Goal: Information Seeking & Learning: Learn about a topic

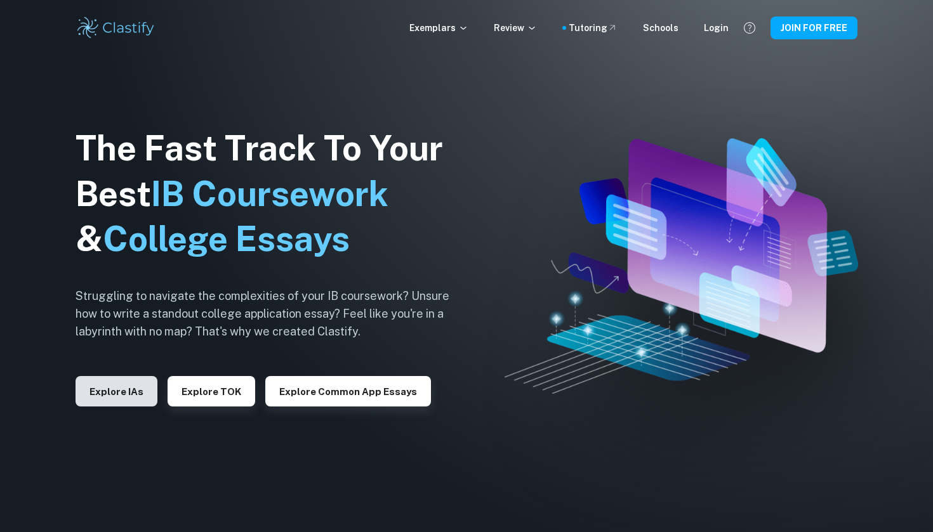
click at [106, 396] on button "Explore IAs" at bounding box center [116, 391] width 82 height 30
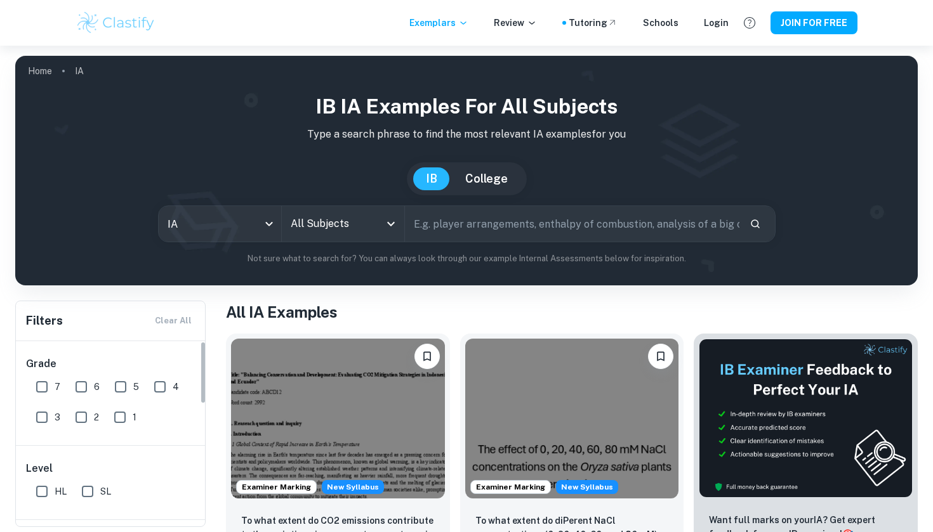
scroll to position [46, 0]
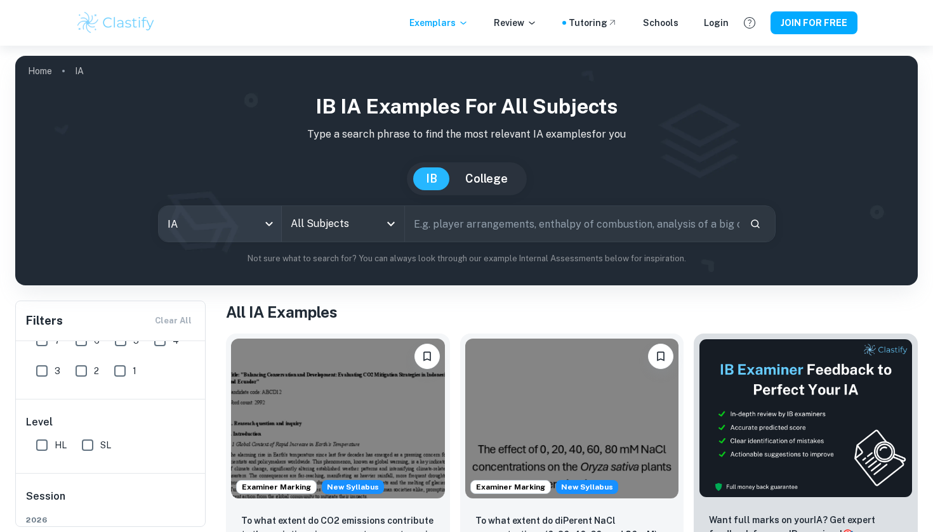
click at [267, 221] on body "We value your privacy We use cookies to enhance your browsing experience, serve…" at bounding box center [466, 312] width 933 height 532
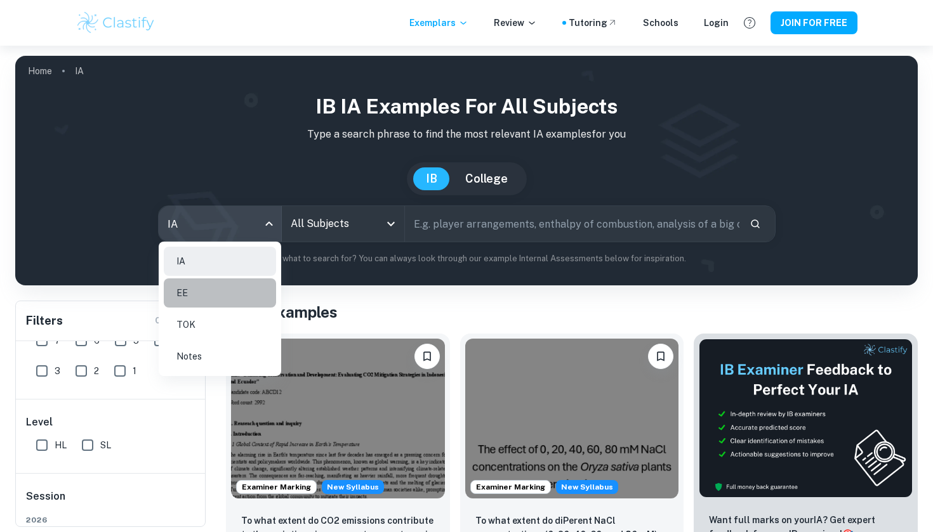
click at [213, 284] on li "EE" at bounding box center [220, 292] width 112 height 29
type input "ee"
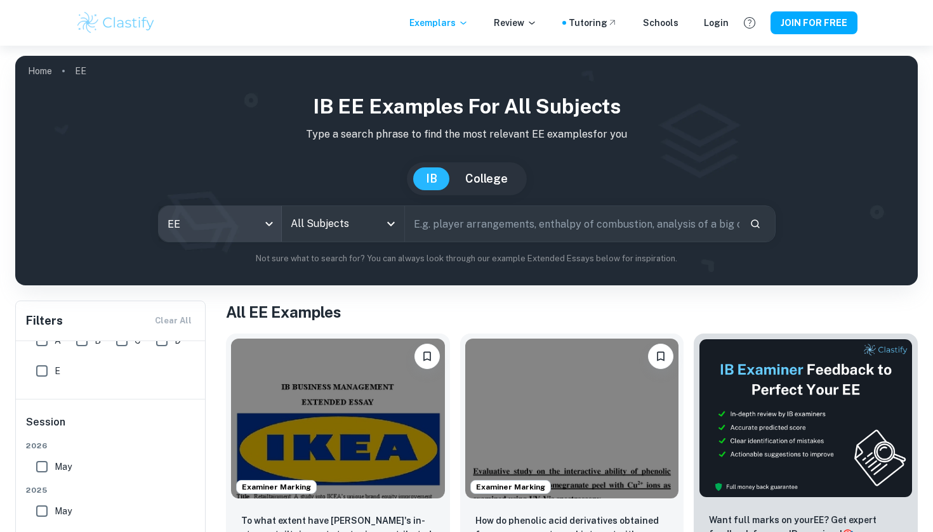
click at [392, 228] on icon "Open" at bounding box center [390, 223] width 15 height 15
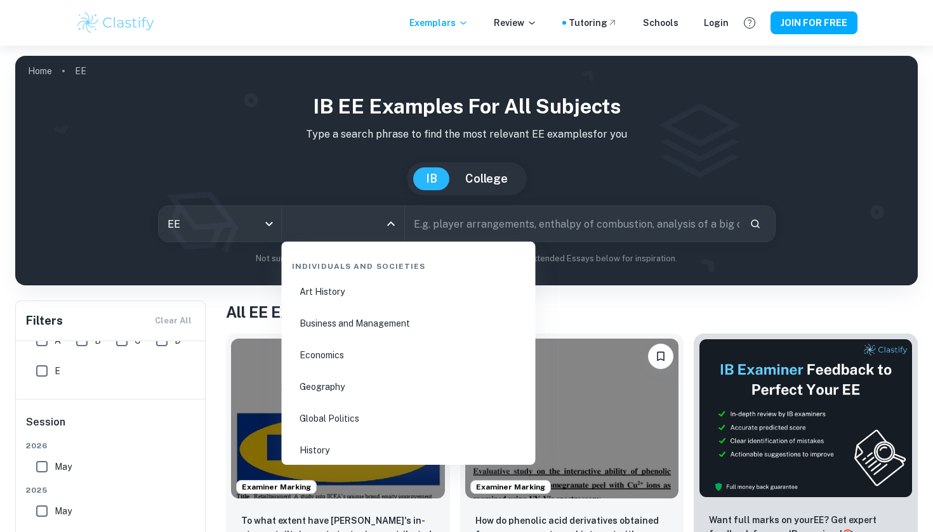
scroll to position [1476, 0]
click at [362, 412] on li "Global Politics" at bounding box center [409, 414] width 244 height 29
type input "Global Politics"
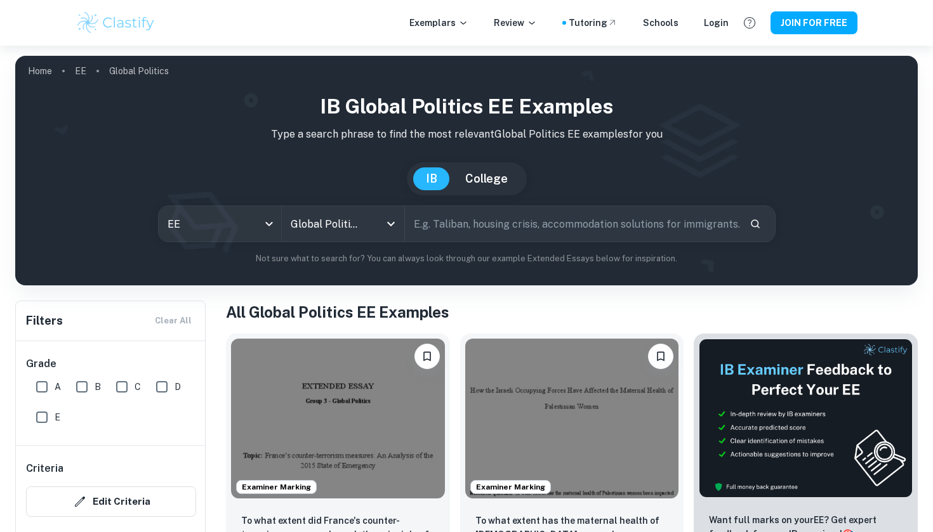
click at [583, 216] on input "text" at bounding box center [572, 224] width 334 height 36
type input "reflections"
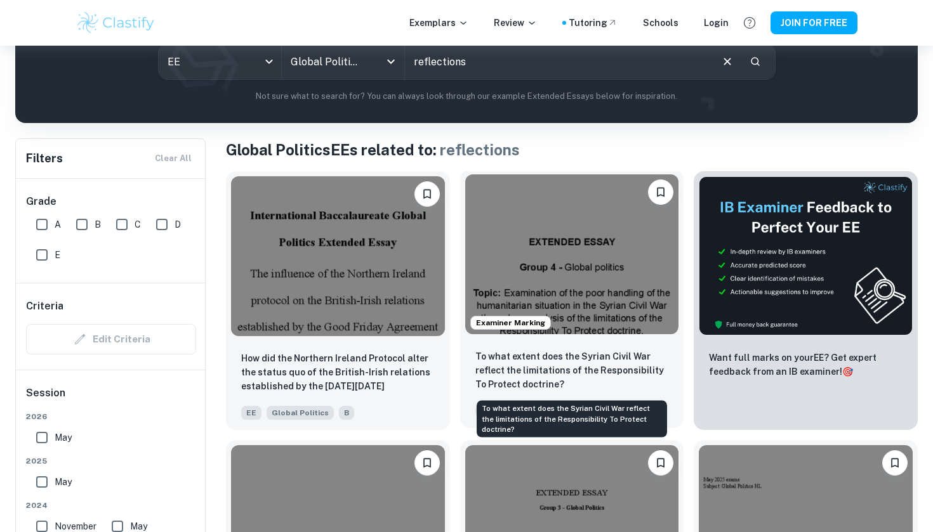
scroll to position [169, 0]
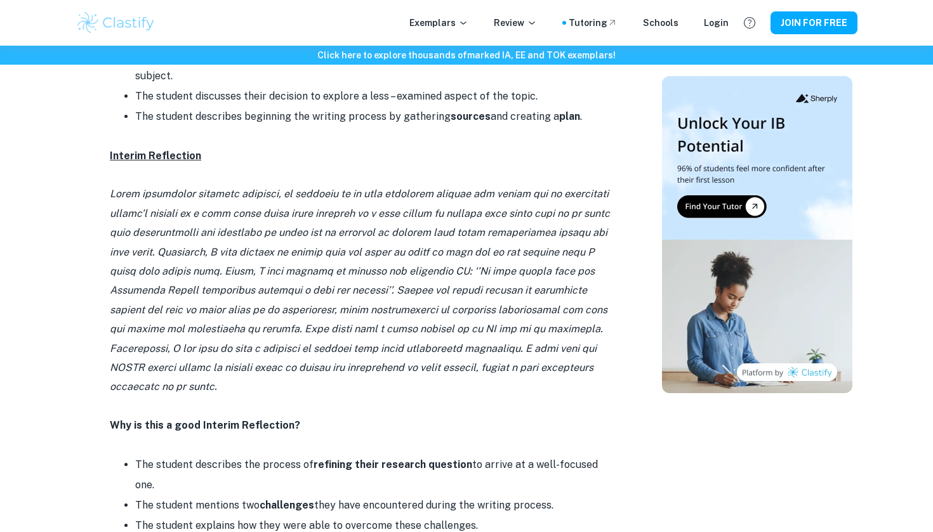
scroll to position [917, 0]
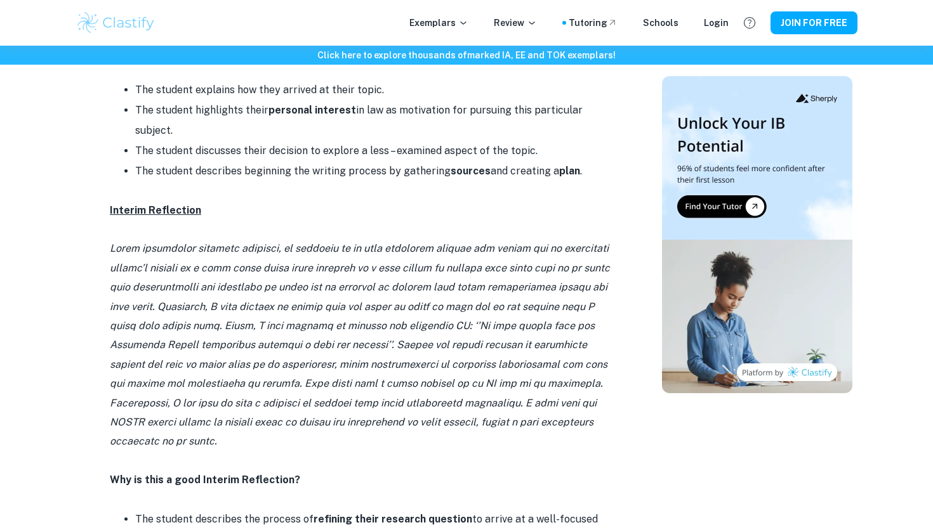
scroll to position [860, 0]
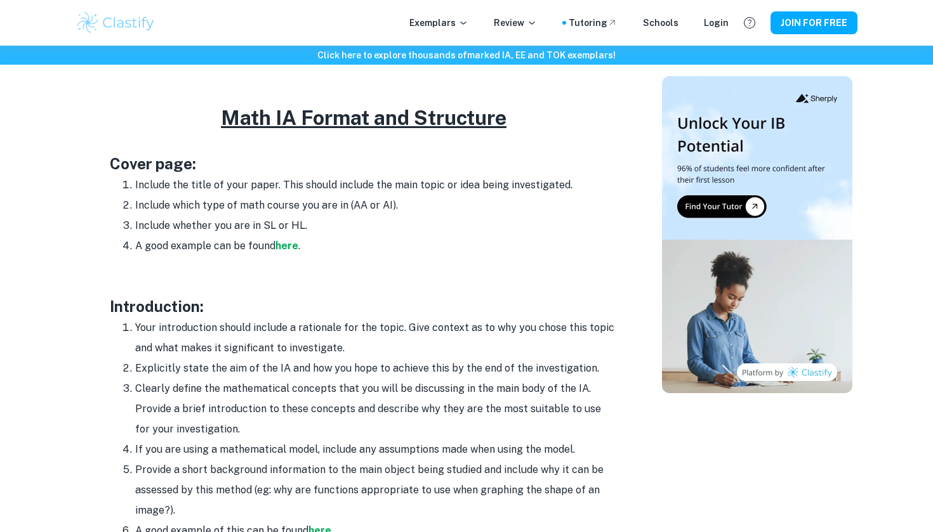
scroll to position [608, 0]
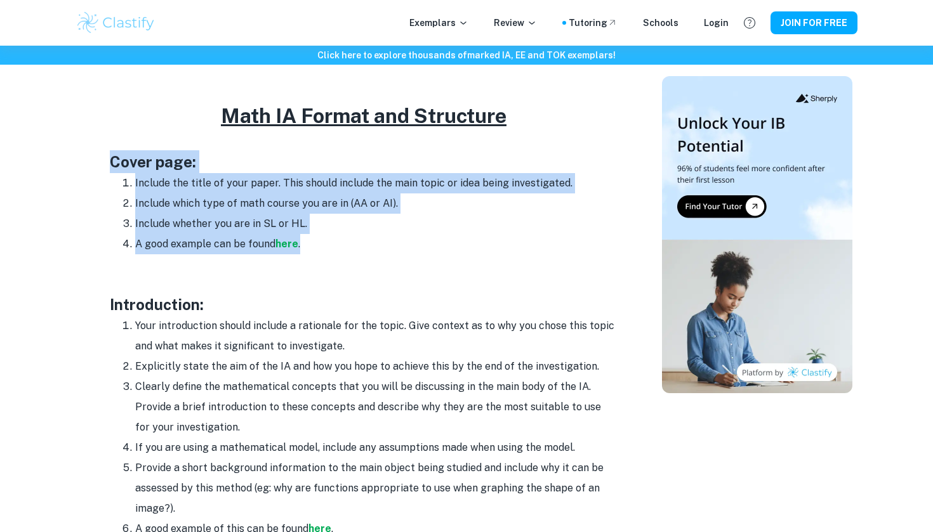
drag, startPoint x: 112, startPoint y: 159, endPoint x: 346, endPoint y: 247, distance: 249.9
copy div "Cover page: Include the title of your paper. This should include the main topic…"
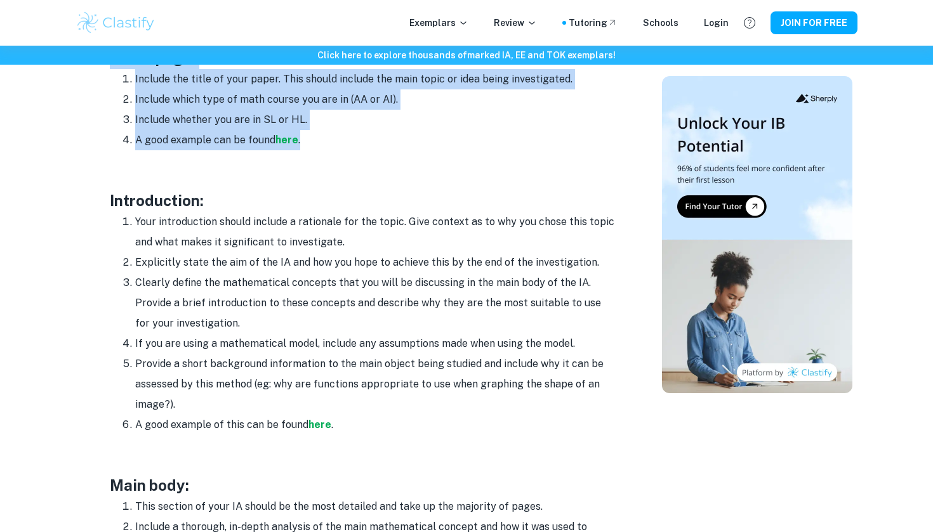
scroll to position [728, 0]
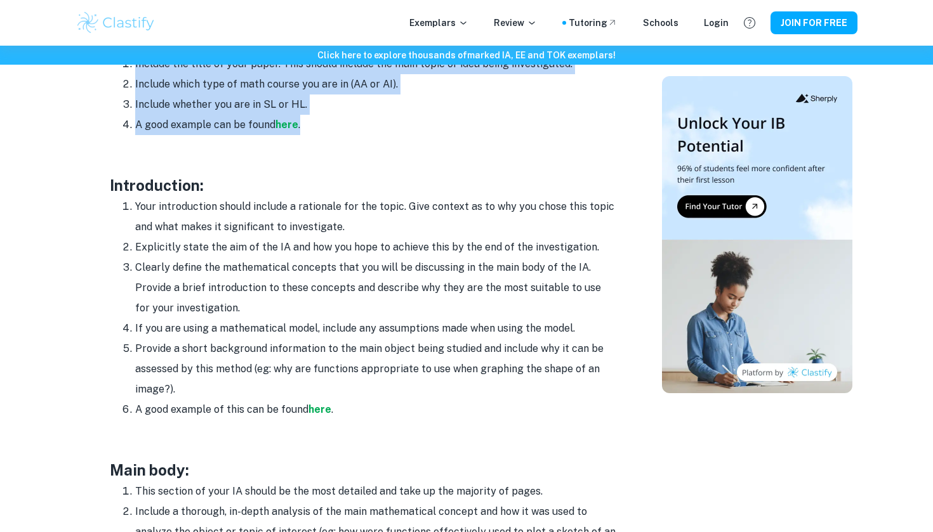
drag, startPoint x: 112, startPoint y: 183, endPoint x: 386, endPoint y: 400, distance: 349.0
copy div "ntroduction: Your introduction should include a rationale for the topic. Give c…"
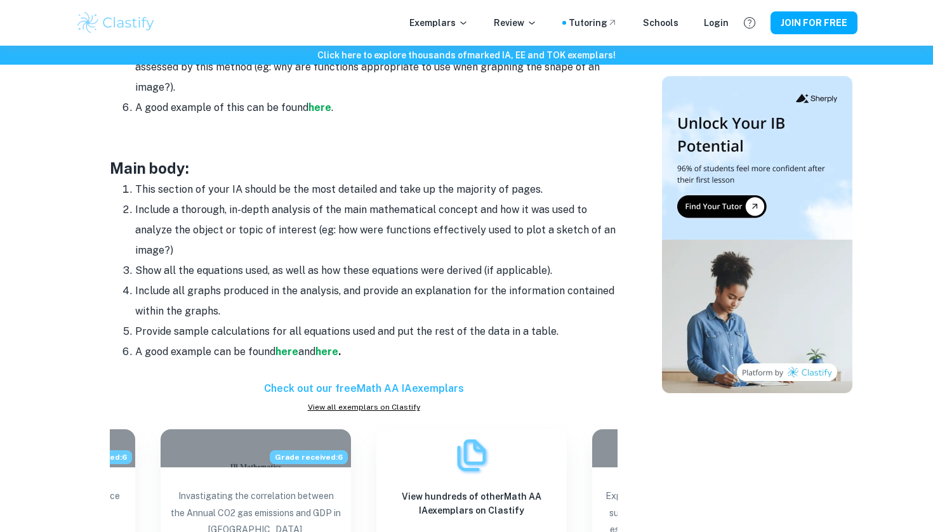
scroll to position [1028, 0]
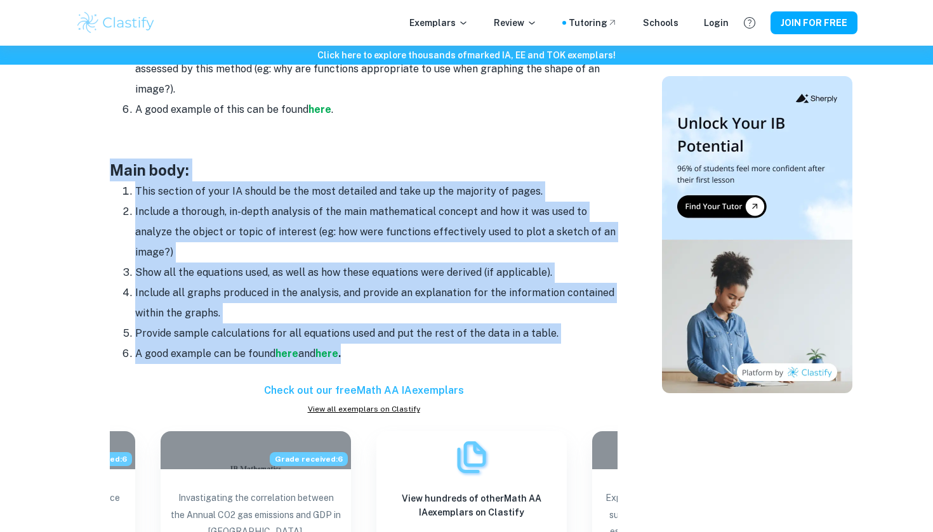
drag, startPoint x: 114, startPoint y: 167, endPoint x: 450, endPoint y: 349, distance: 382.6
click at [450, 349] on div "Your Math IA is a great way to show mastery of course concepts and the applicat…" at bounding box center [364, 254] width 508 height 1530
copy div "Main body: This section of your IA should be the most detailed and take up the …"
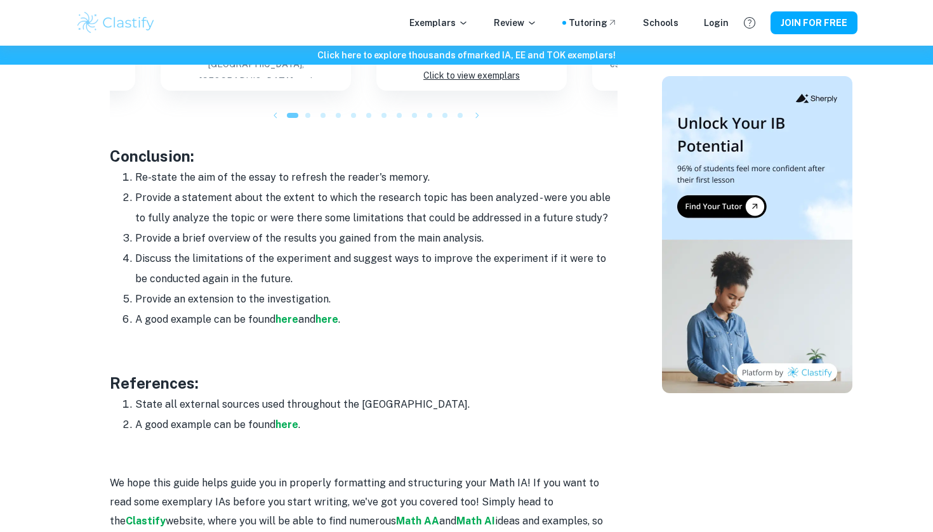
scroll to position [1496, 0]
drag, startPoint x: 111, startPoint y: 147, endPoint x: 405, endPoint y: 317, distance: 339.9
copy div "Conclusion: Re-state the aim of the essay to refresh the reader's memory. Provi…"
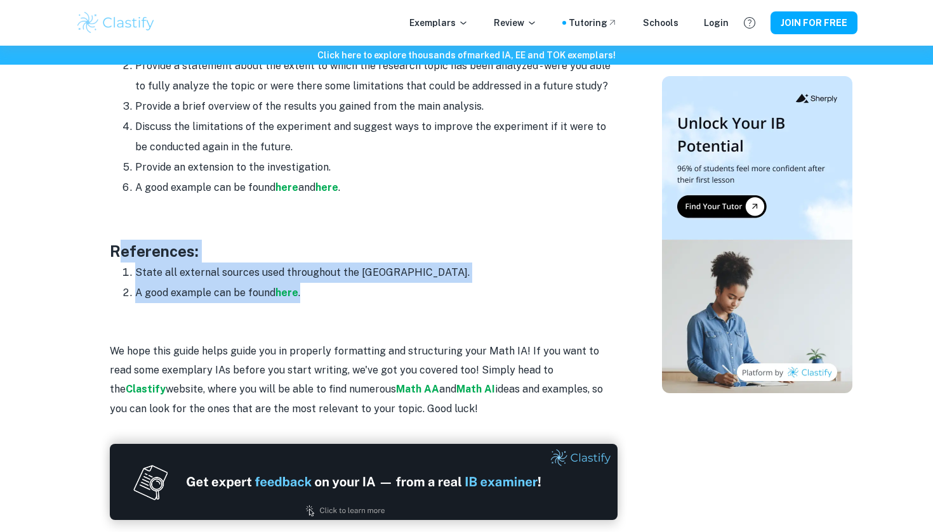
drag, startPoint x: 115, startPoint y: 244, endPoint x: 363, endPoint y: 291, distance: 251.8
copy div "eferences: State all external sources used throughout the IA. A good example ca…"
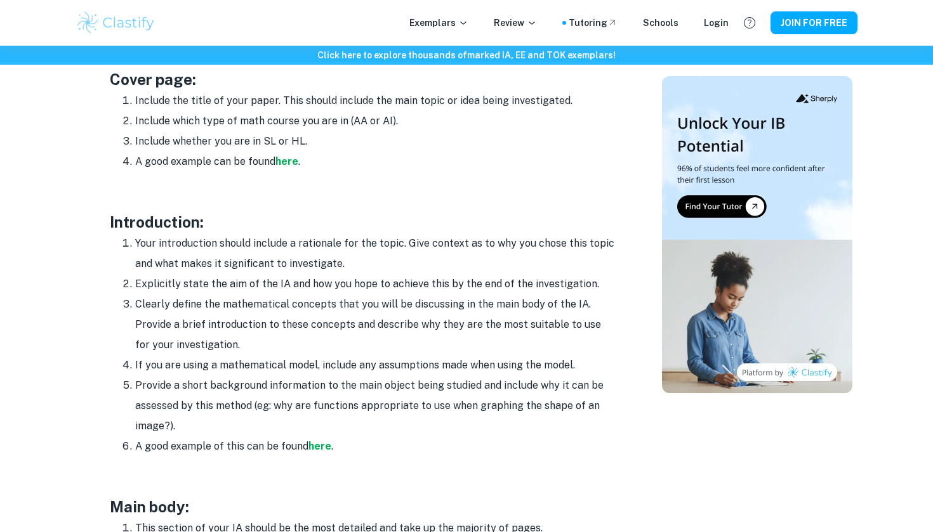
scroll to position [557, 0]
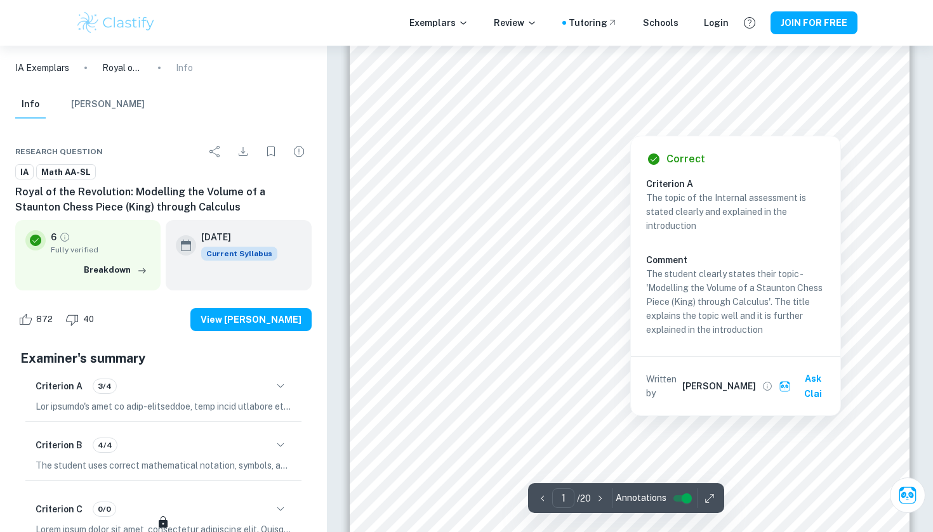
scroll to position [126, 0]
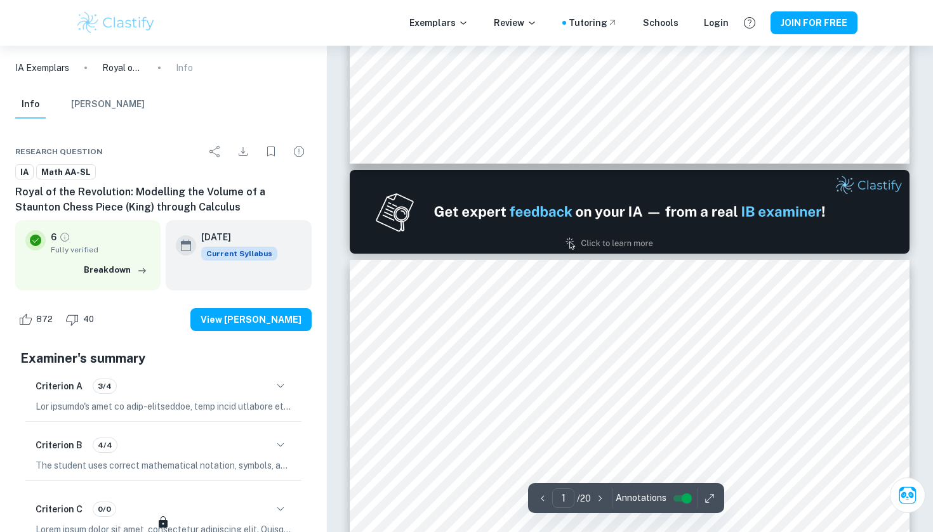
type input "2"
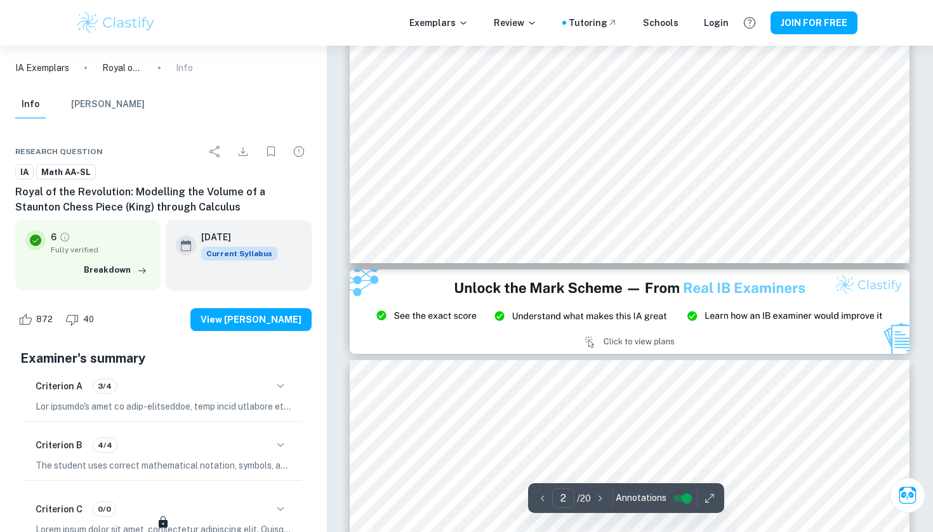
scroll to position [1347, 0]
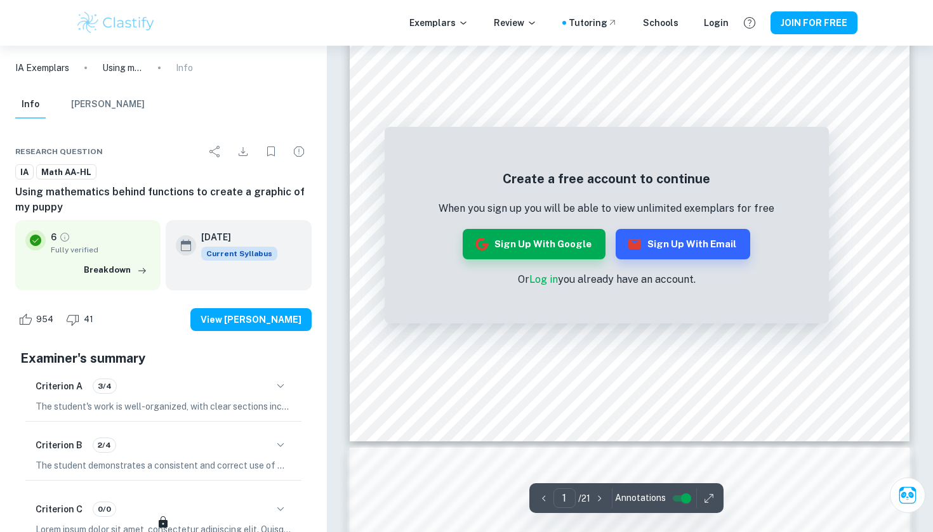
scroll to position [410, 0]
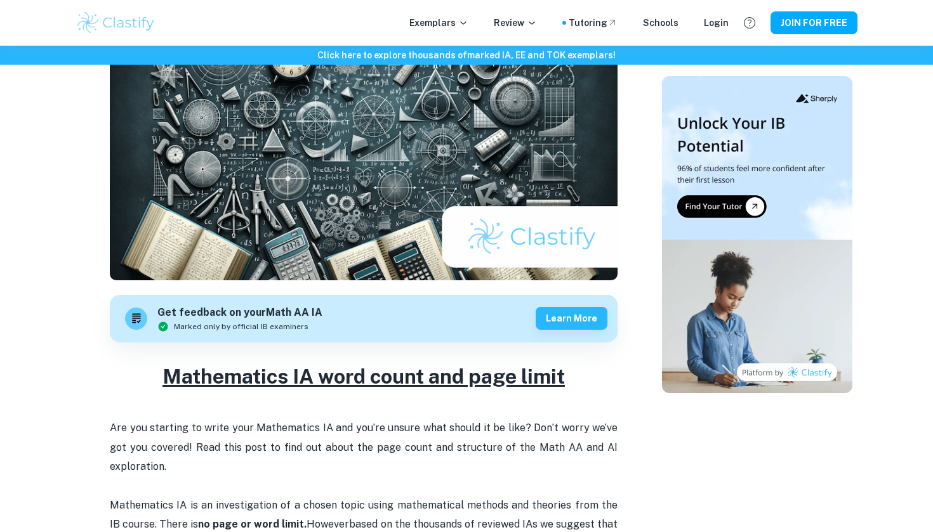
scroll to position [153, 0]
